Goal: Navigation & Orientation: Find specific page/section

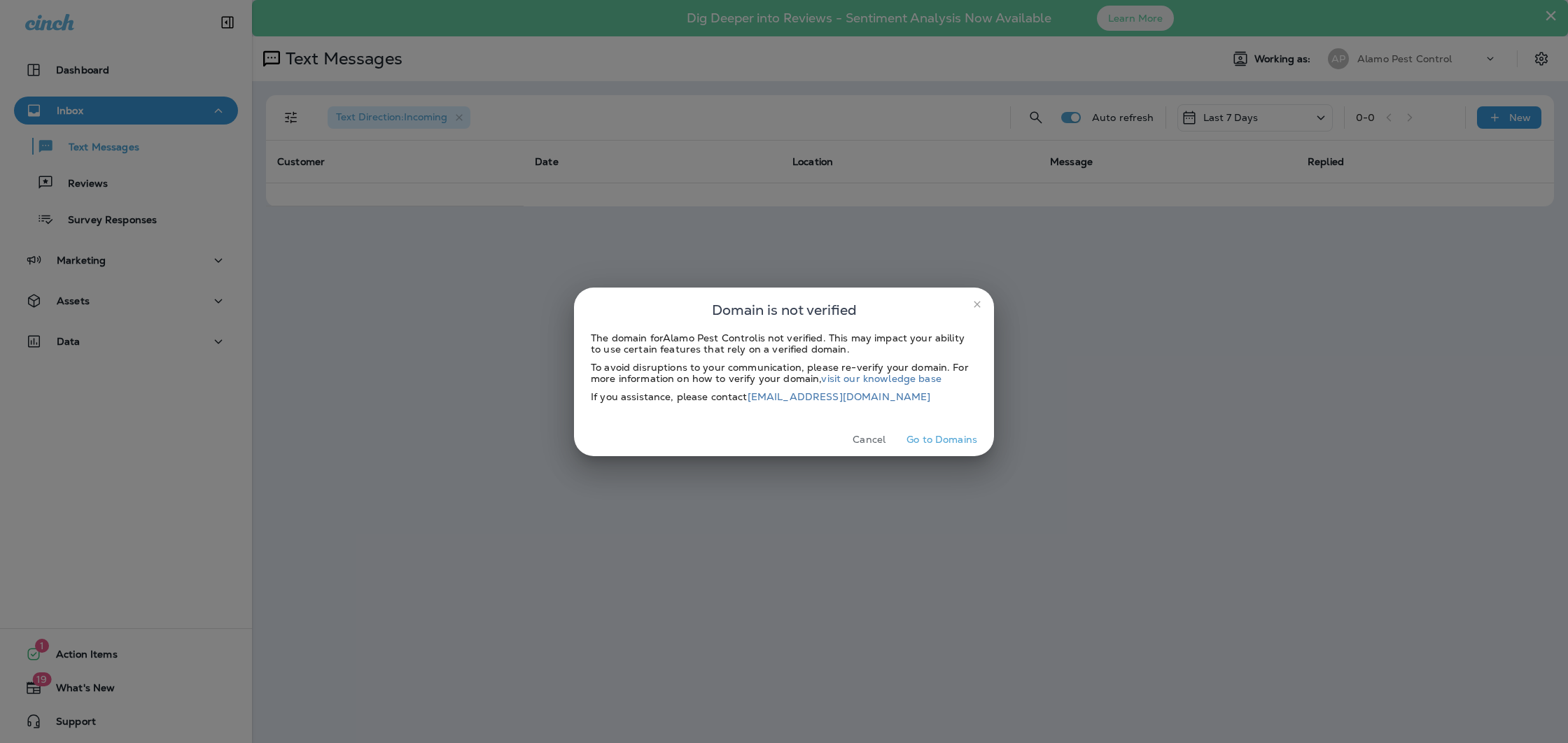
click at [935, 438] on button "Go to Domains" at bounding box center [942, 440] width 82 height 22
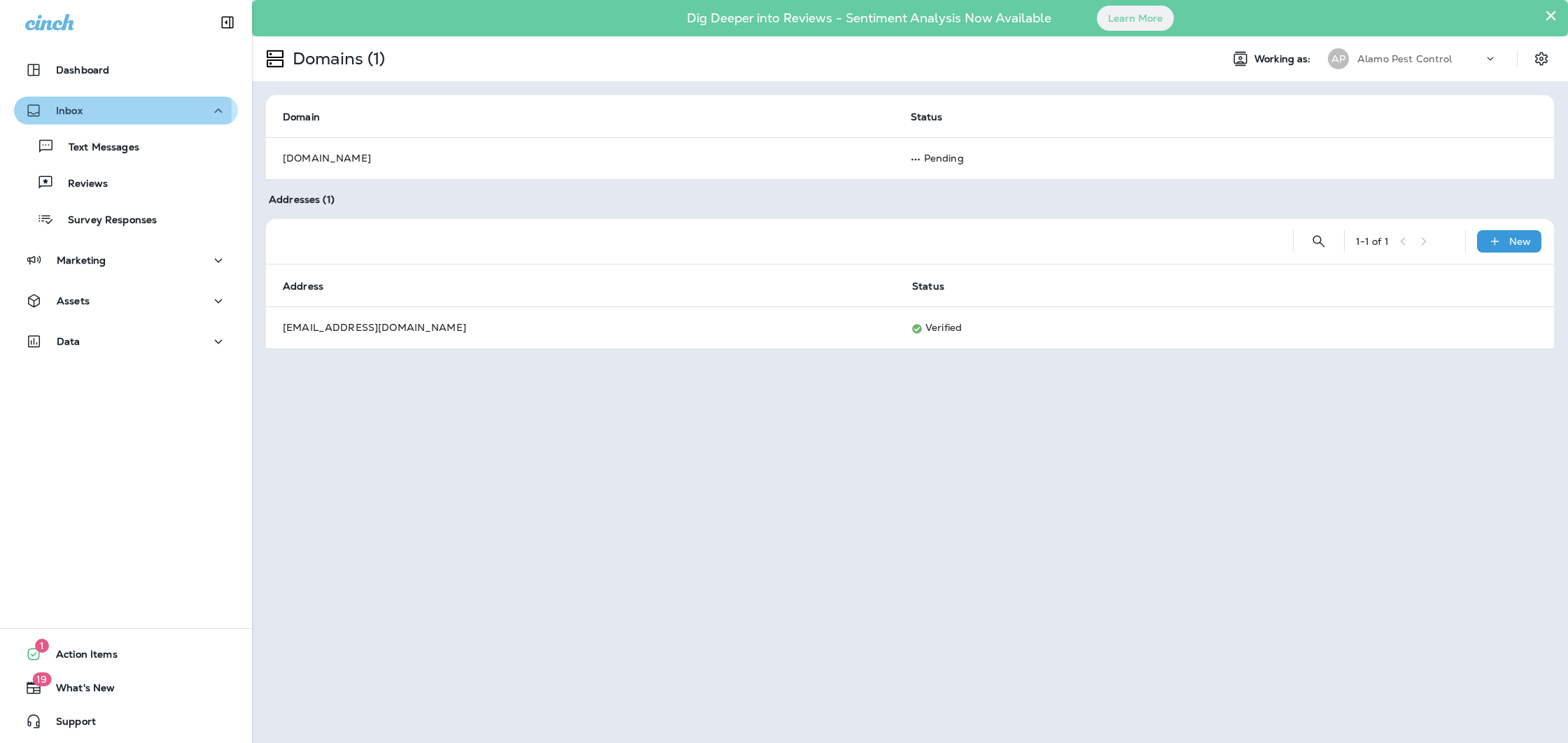
click at [87, 112] on div "Inbox" at bounding box center [126, 111] width 201 height 17
click at [98, 112] on div "Inbox" at bounding box center [126, 111] width 201 height 17
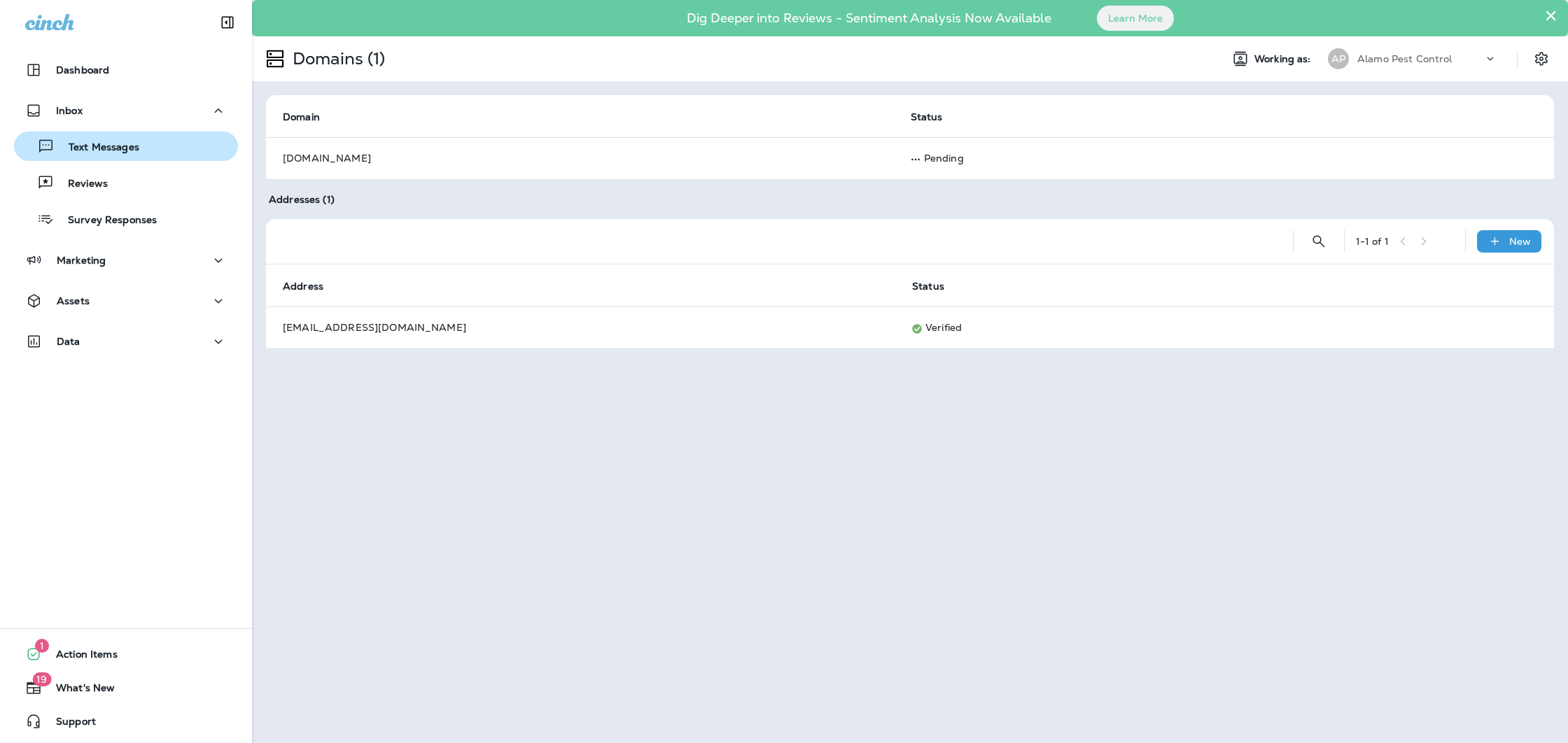
click at [100, 147] on p "Text Messages" at bounding box center [97, 147] width 85 height 13
